Goal: Task Accomplishment & Management: Manage account settings

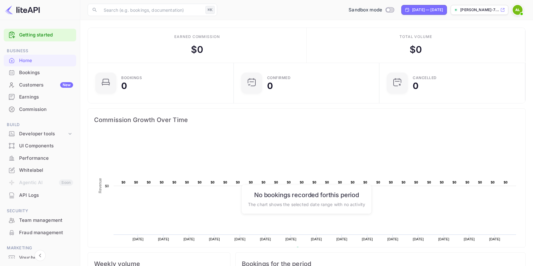
click at [519, 8] on img at bounding box center [518, 10] width 10 height 10
click at [520, 13] on span at bounding box center [522, 14] width 6 height 6
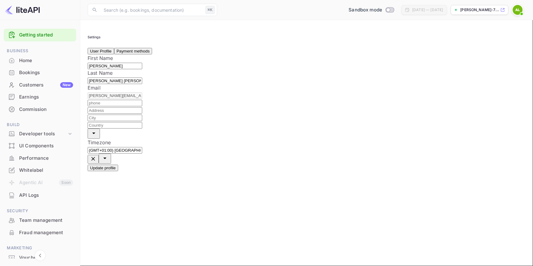
click at [38, 66] on div "Home" at bounding box center [40, 61] width 73 height 12
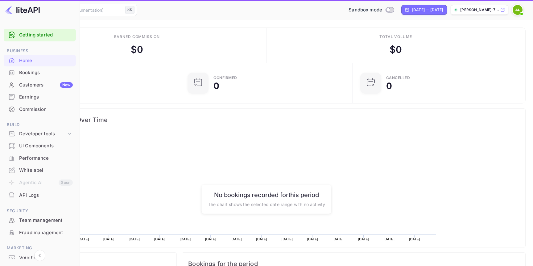
scroll to position [100, 142]
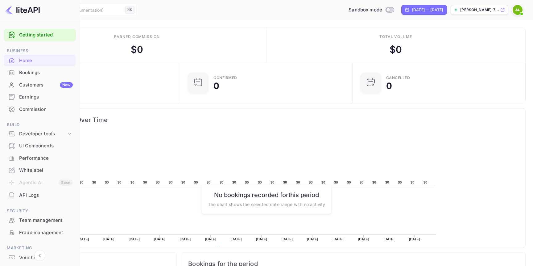
click at [40, 74] on div "Bookings" at bounding box center [46, 72] width 54 height 7
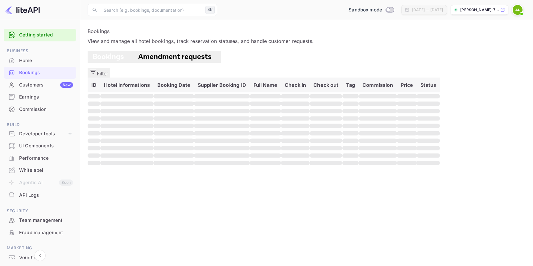
click at [40, 85] on div "Customers New" at bounding box center [46, 84] width 54 height 7
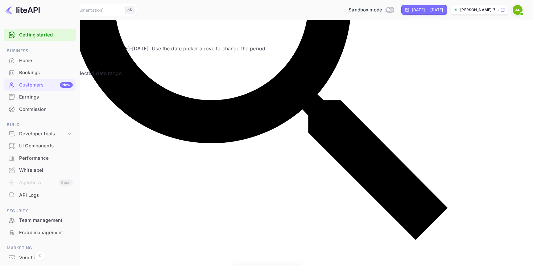
click at [40, 96] on div "Earnings" at bounding box center [46, 97] width 54 height 7
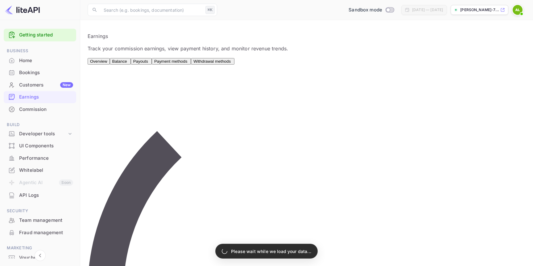
click at [40, 108] on div "Commission" at bounding box center [46, 109] width 54 height 7
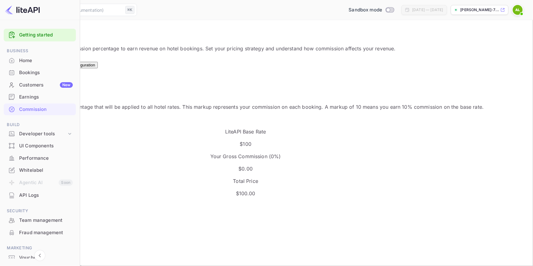
click at [47, 147] on div "UI Components" at bounding box center [46, 145] width 54 height 7
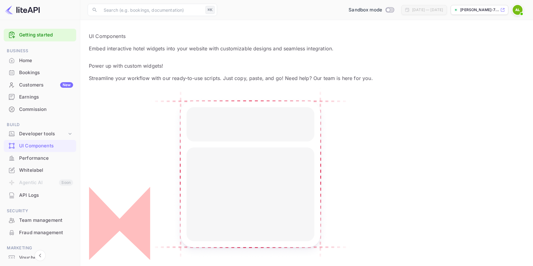
scroll to position [32, 0]
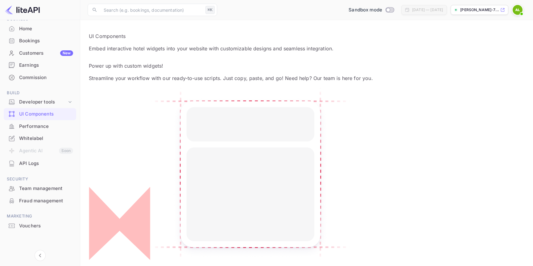
click at [40, 129] on div "Performance" at bounding box center [46, 126] width 54 height 7
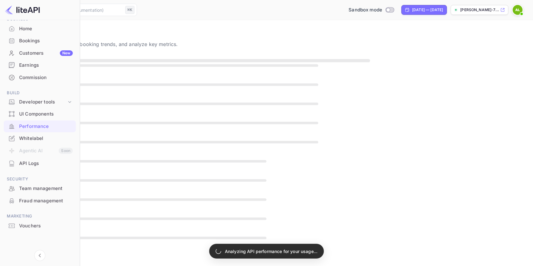
click at [40, 143] on div "Whitelabel" at bounding box center [40, 138] width 72 height 12
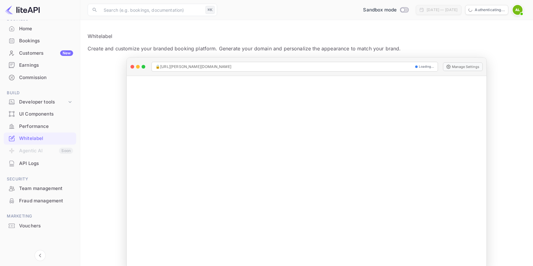
click at [45, 184] on div "Team management" at bounding box center [40, 188] width 73 height 12
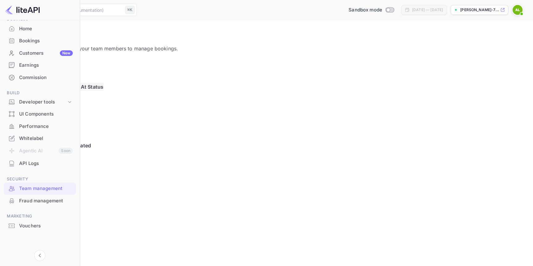
click at [46, 203] on div "Fraud management" at bounding box center [46, 200] width 54 height 7
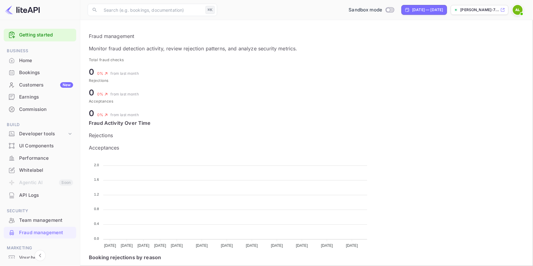
click at [35, 142] on div "UI Components" at bounding box center [40, 146] width 73 height 12
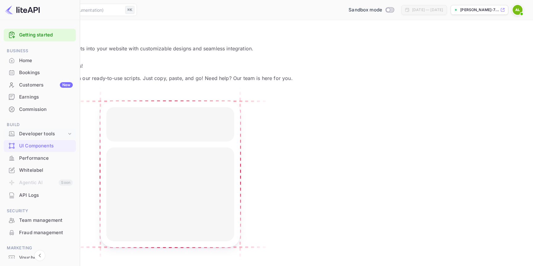
click at [40, 132] on div "Developer tools" at bounding box center [43, 133] width 48 height 7
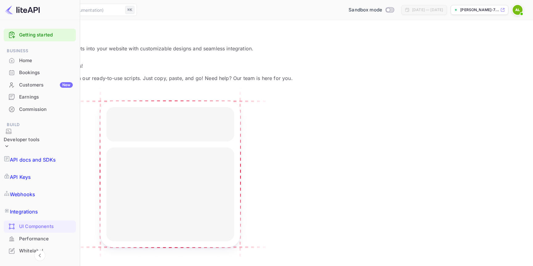
click at [48, 156] on p "API docs and SDKs" at bounding box center [33, 159] width 46 height 7
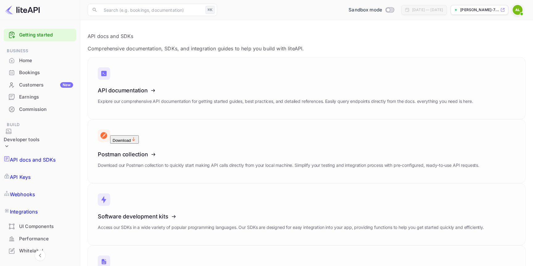
click at [40, 168] on link "API Keys" at bounding box center [40, 176] width 73 height 17
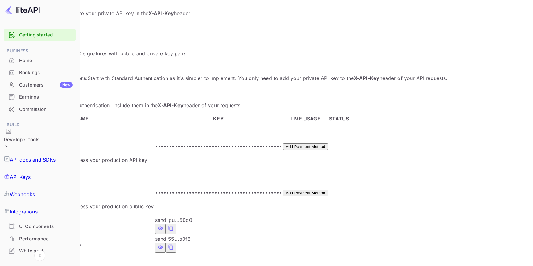
scroll to position [105, 0]
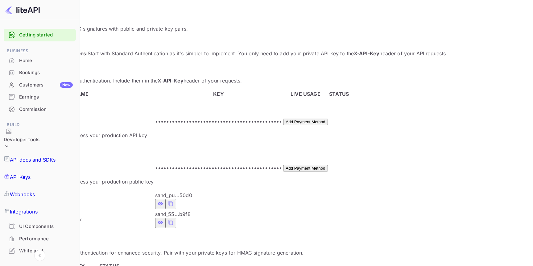
click at [81, 216] on span "Sandbox Key – Private API Key" at bounding box center [44, 219] width 73 height 6
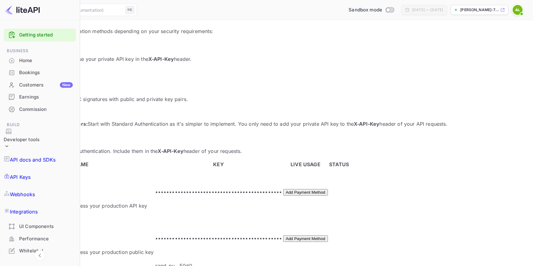
scroll to position [0, 0]
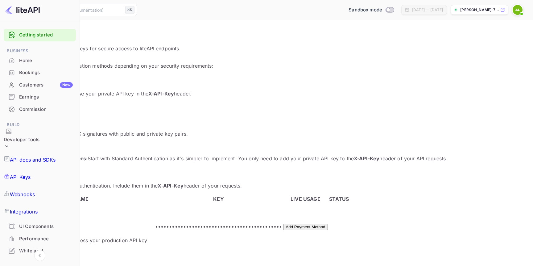
click at [33, 156] on p "API docs and SDKs" at bounding box center [33, 159] width 46 height 7
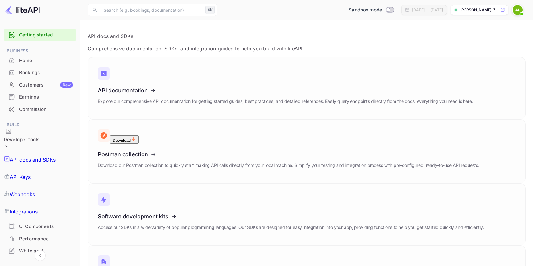
click at [44, 168] on link "API Keys" at bounding box center [40, 176] width 73 height 17
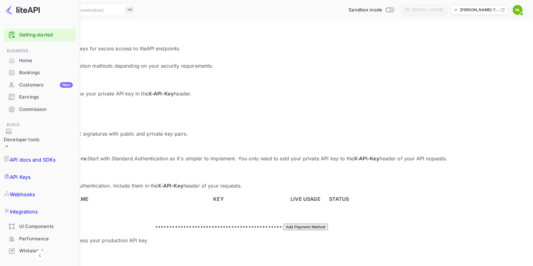
click at [517, 11] on img at bounding box center [518, 10] width 10 height 10
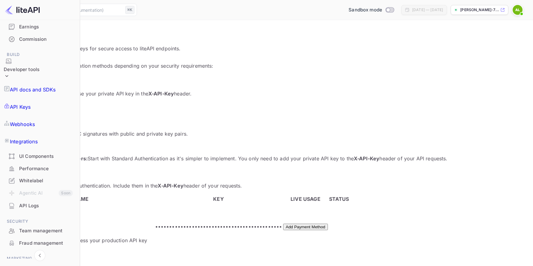
click at [38, 227] on div "Team management" at bounding box center [46, 230] width 54 height 7
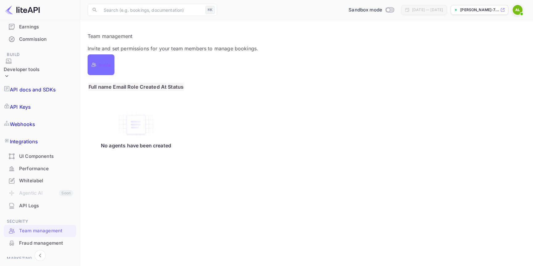
click at [103, 62] on p "Invite" at bounding box center [105, 64] width 12 height 7
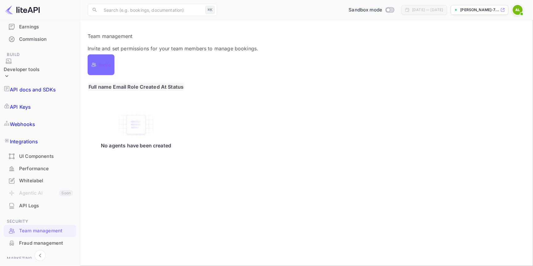
type input "apurva.amin@holiwise.com"
click at [200, 151] on input "Agent Can manage bookings" at bounding box center [266, 133] width 533 height 266
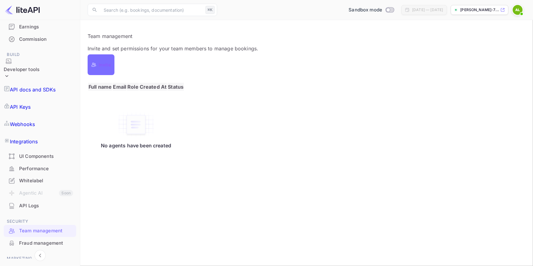
radio input "true"
click at [212, 150] on input "Agent Can manage bookings" at bounding box center [266, 133] width 533 height 266
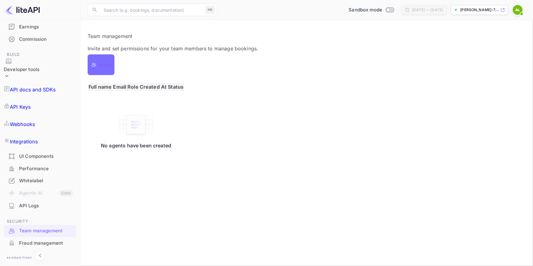
click at [297, 150] on input "Reviewer Can view bookings only" at bounding box center [266, 133] width 533 height 266
radio input "true"
click at [204, 152] on input "Agent Can manage bookings" at bounding box center [266, 133] width 533 height 266
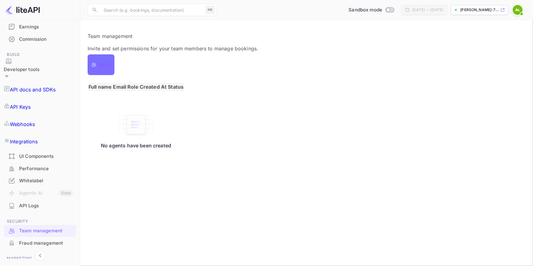
radio input "true"
click at [273, 149] on input "Reviewer Can view bookings only" at bounding box center [266, 133] width 533 height 266
radio input "true"
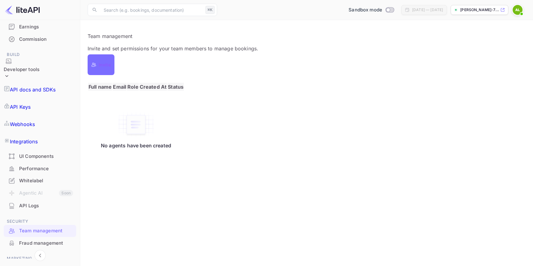
click at [105, 64] on p "Invite" at bounding box center [105, 64] width 12 height 7
click at [120, 101] on div at bounding box center [266, 133] width 533 height 266
click at [42, 227] on div "Team management" at bounding box center [46, 230] width 54 height 7
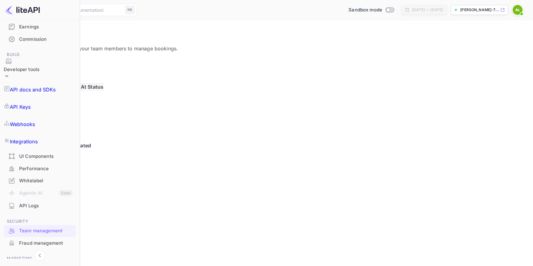
click at [520, 4] on div "​ ⌘K ​ Sandbox mode Aug 2, 2025 — Sep 1, 2025 albin-eriksson-lippe-7..." at bounding box center [266, 10] width 533 height 20
click at [519, 6] on img at bounding box center [518, 10] width 10 height 10
click at [31, 61] on p "Invite" at bounding box center [25, 64] width 12 height 7
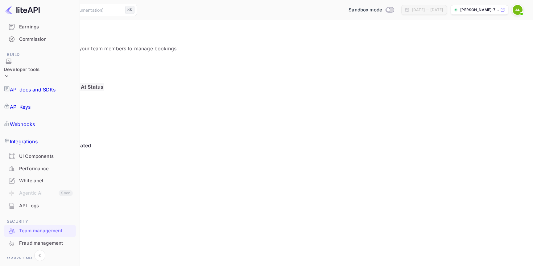
click at [33, 202] on div "API Logs" at bounding box center [46, 205] width 54 height 7
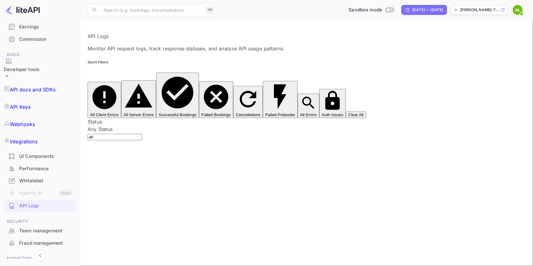
click at [47, 227] on div "Team management" at bounding box center [46, 230] width 54 height 7
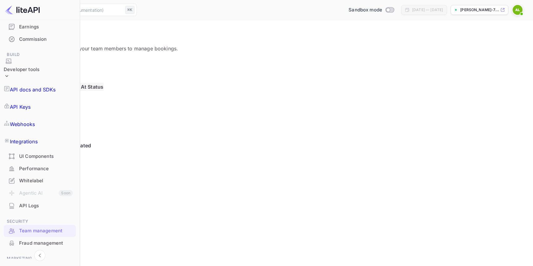
click at [35, 86] on p "API docs and SDKs" at bounding box center [33, 89] width 46 height 7
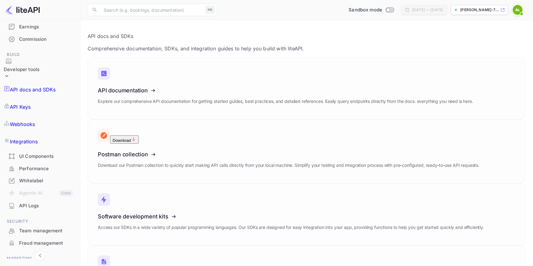
click at [47, 98] on link "API Keys" at bounding box center [40, 106] width 73 height 17
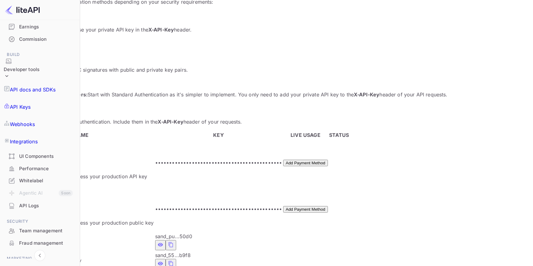
scroll to position [105, 0]
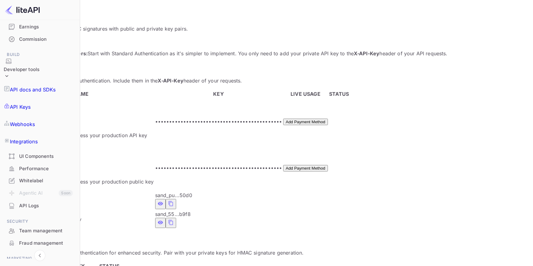
click at [39, 227] on div "Team management" at bounding box center [46, 230] width 54 height 7
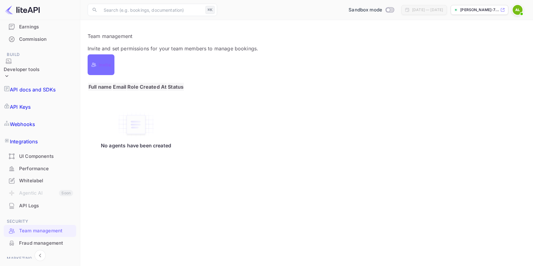
click at [106, 63] on p "Invite" at bounding box center [105, 64] width 12 height 7
type input "maria.ancheta@holiwise.com"
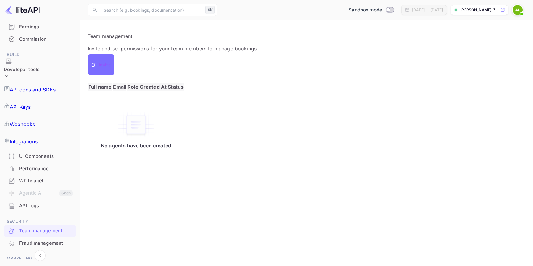
click at [309, 154] on input "Reviewer Can view bookings only" at bounding box center [266, 133] width 533 height 266
radio input "true"
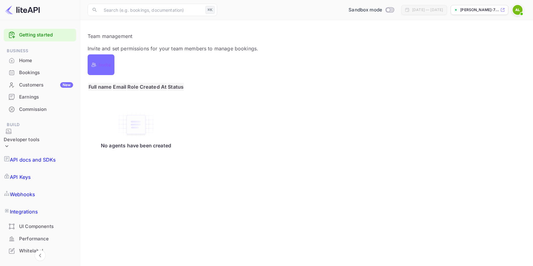
click at [45, 61] on div "Home" at bounding box center [46, 60] width 54 height 7
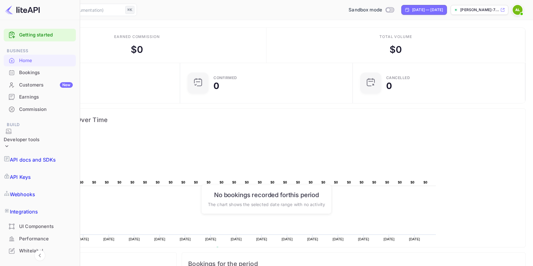
scroll to position [70, 0]
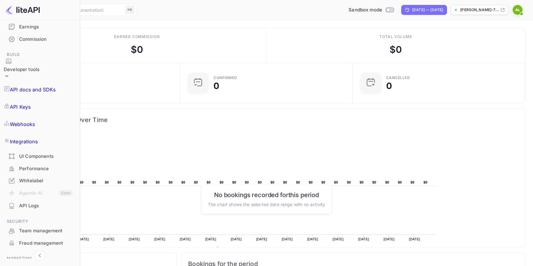
click at [46, 227] on div "Team management" at bounding box center [46, 230] width 54 height 7
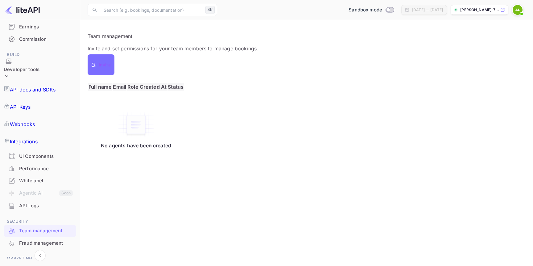
click at [104, 63] on p "Invite" at bounding box center [105, 64] width 12 height 7
type input "a"
type input "maria.ancheta@holiwise.com"
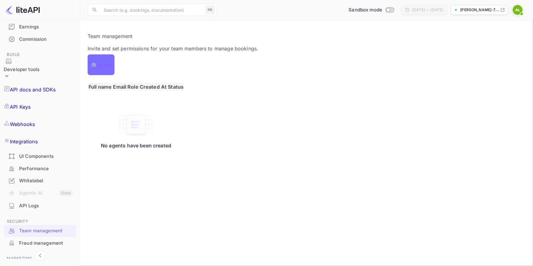
click at [204, 155] on input "Agent Can manage bookings" at bounding box center [266, 133] width 533 height 266
radio input "true"
click at [382, 10] on input "Switch to Production mode" at bounding box center [388, 10] width 12 height 4
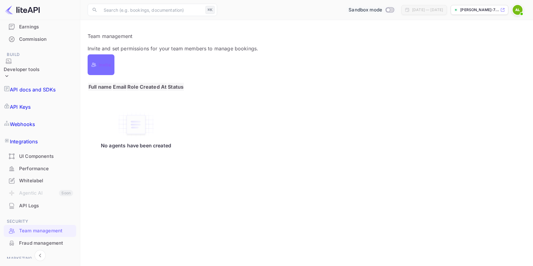
checkbox input "false"
click at [180, 127] on div at bounding box center [266, 133] width 533 height 266
click at [515, 9] on img at bounding box center [518, 10] width 10 height 10
click at [52, 239] on div "Fraud management" at bounding box center [46, 242] width 54 height 7
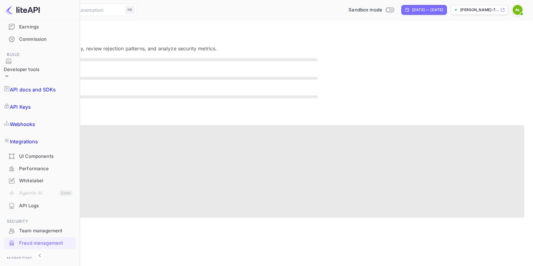
click at [41, 227] on div "Team management" at bounding box center [46, 230] width 54 height 7
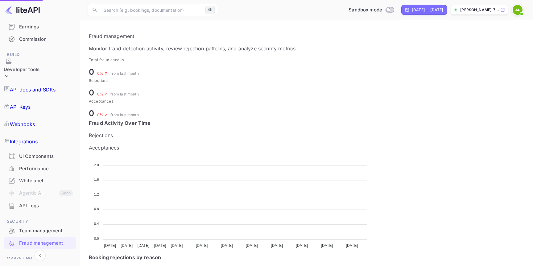
scroll to position [127, 202]
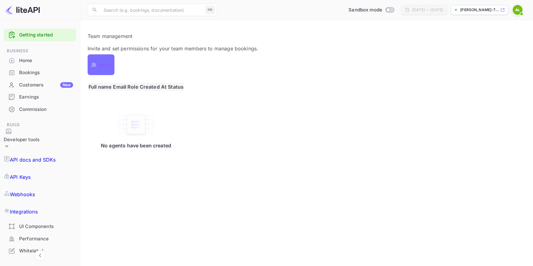
scroll to position [70, 0]
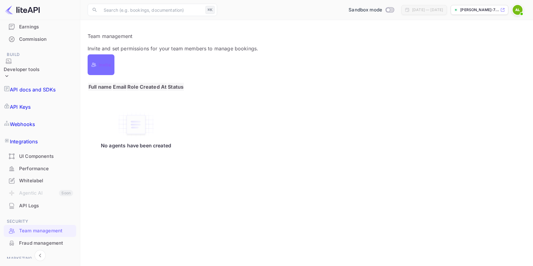
click at [102, 63] on p "Invite" at bounding box center [105, 64] width 12 height 7
click at [138, 115] on div at bounding box center [266, 133] width 533 height 266
click at [171, 148] on p "No agents have been created" at bounding box center [136, 145] width 70 height 6
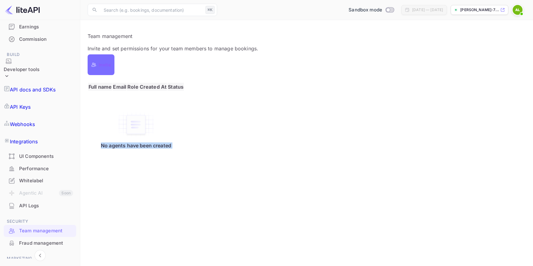
click at [171, 148] on p "No agents have been created" at bounding box center [136, 145] width 70 height 6
click at [104, 66] on p "Invite" at bounding box center [105, 64] width 12 height 7
click at [210, 155] on input "Agent Can manage bookings" at bounding box center [266, 133] width 533 height 266
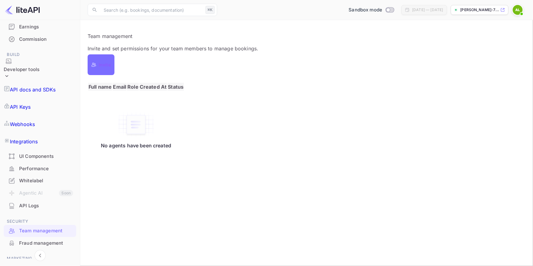
radio input "true"
click at [172, 50] on div "Team management Invite and set permissions for your team members to manage book…" at bounding box center [307, 42] width 438 height 20
click at [112, 83] on th "Full name" at bounding box center [100, 87] width 24 height 8
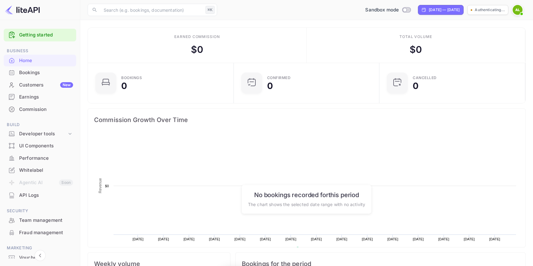
scroll to position [100, 142]
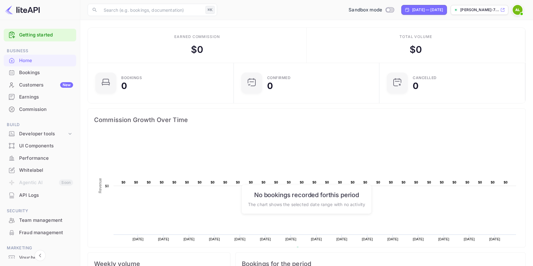
click at [287, 34] on div "Earned commission $ 0" at bounding box center [197, 45] width 219 height 35
